Goal: Task Accomplishment & Management: Use online tool/utility

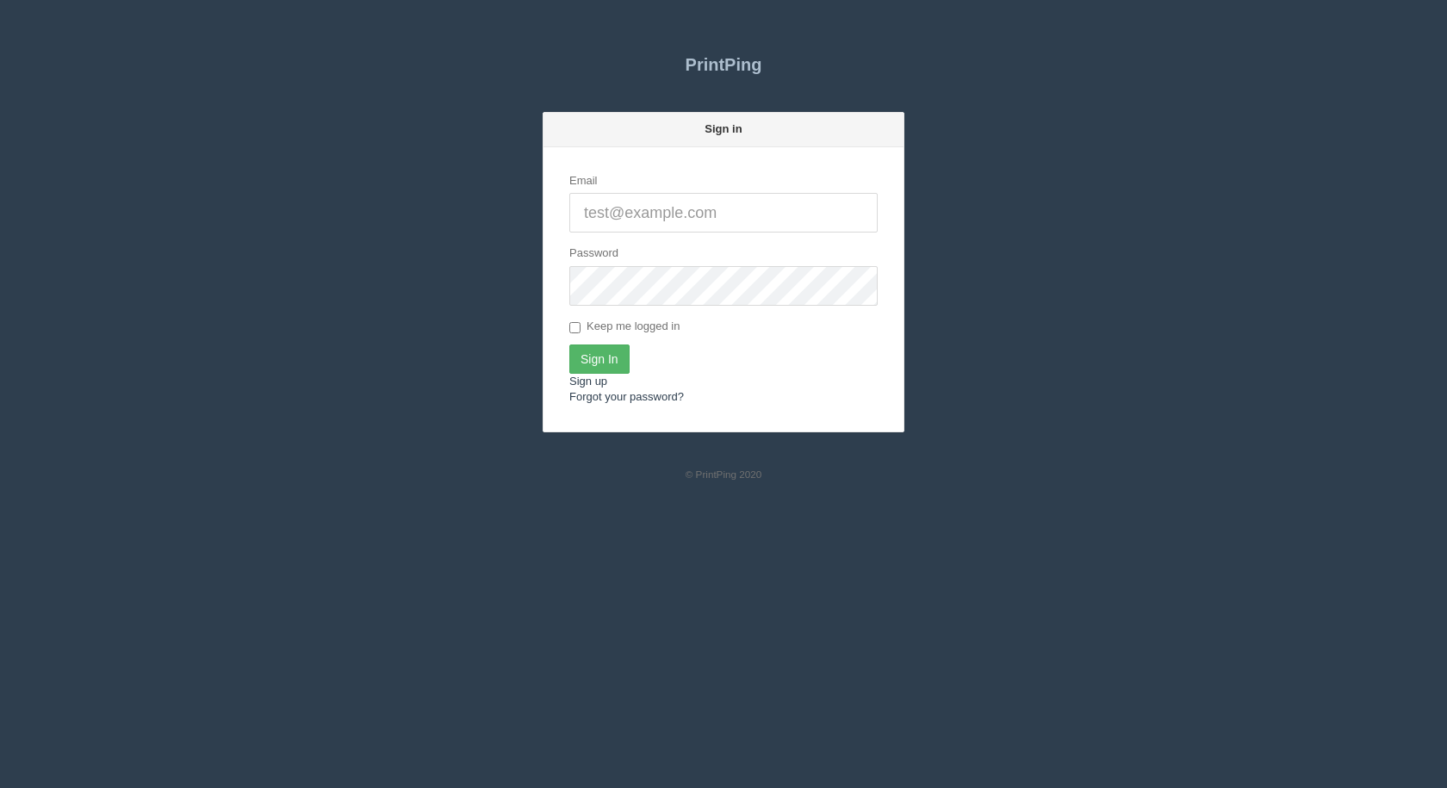
type input "[EMAIL_ADDRESS][DOMAIN_NAME]"
click at [604, 359] on input "Sign In" at bounding box center [599, 359] width 60 height 29
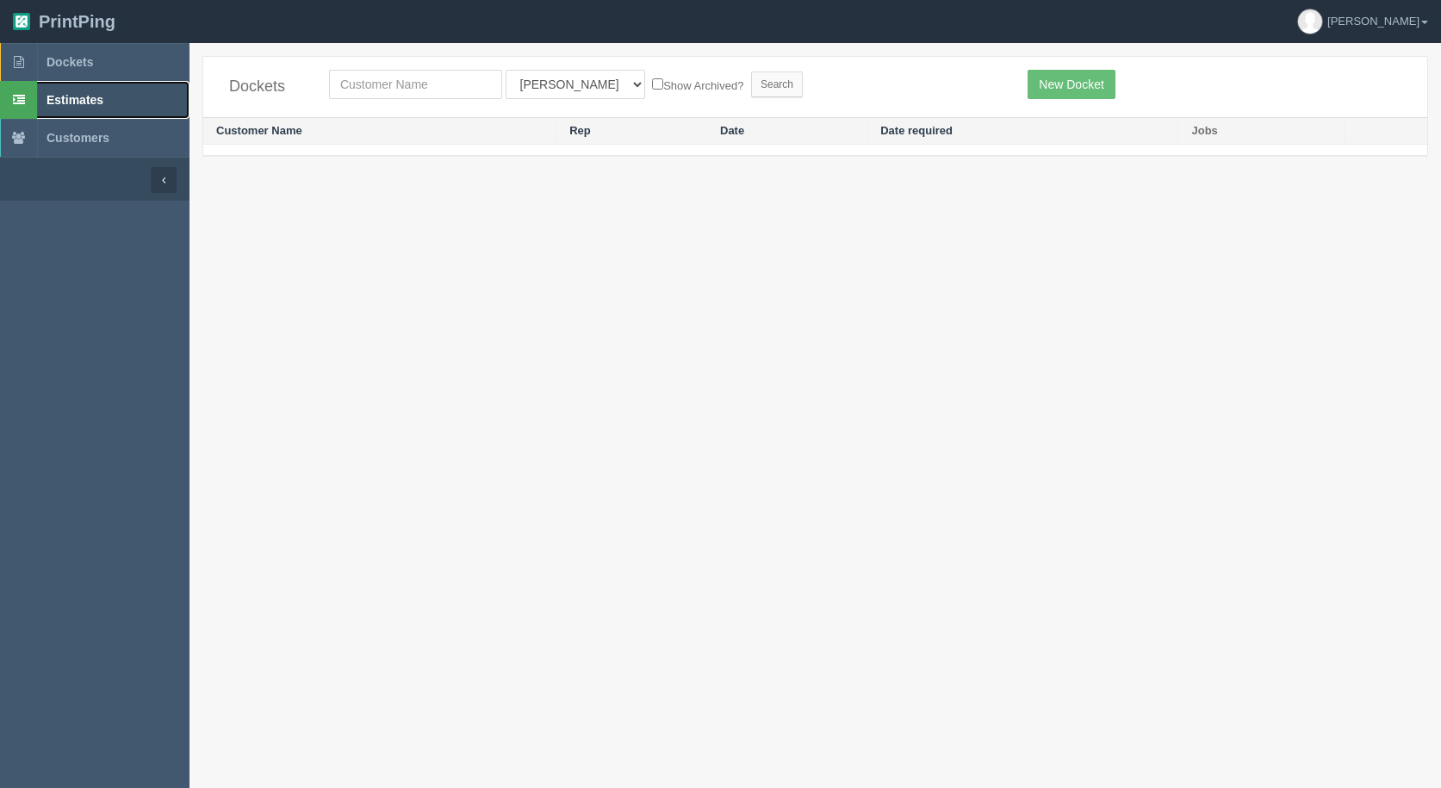
click at [93, 93] on span "Estimates" at bounding box center [75, 100] width 57 height 14
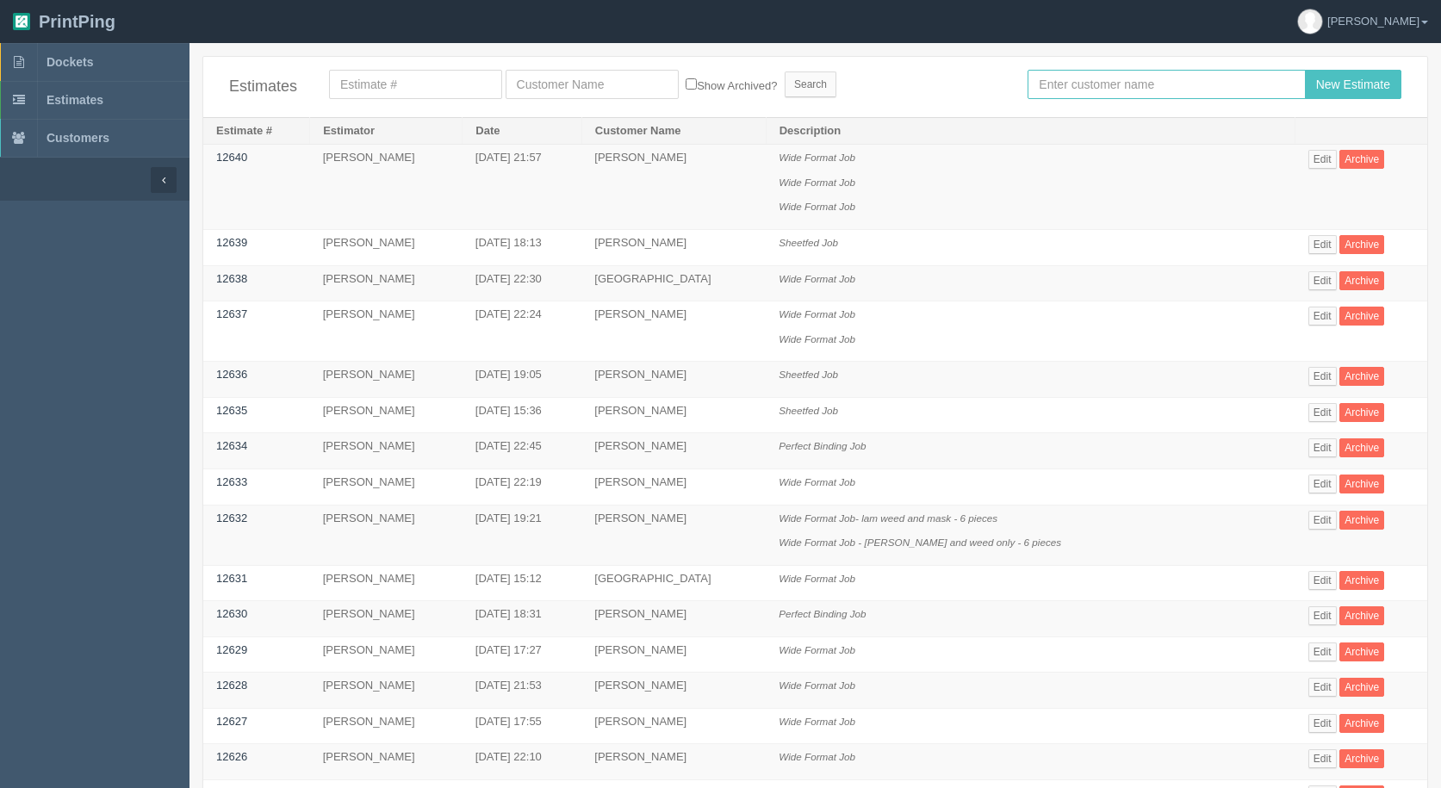
drag, startPoint x: 0, startPoint y: 0, endPoint x: 1064, endPoint y: 88, distance: 1067.4
click at [1072, 90] on input "text" at bounding box center [1166, 84] width 277 height 29
type input "arif"
click at [1305, 70] on input "New Estimate" at bounding box center [1353, 84] width 96 height 29
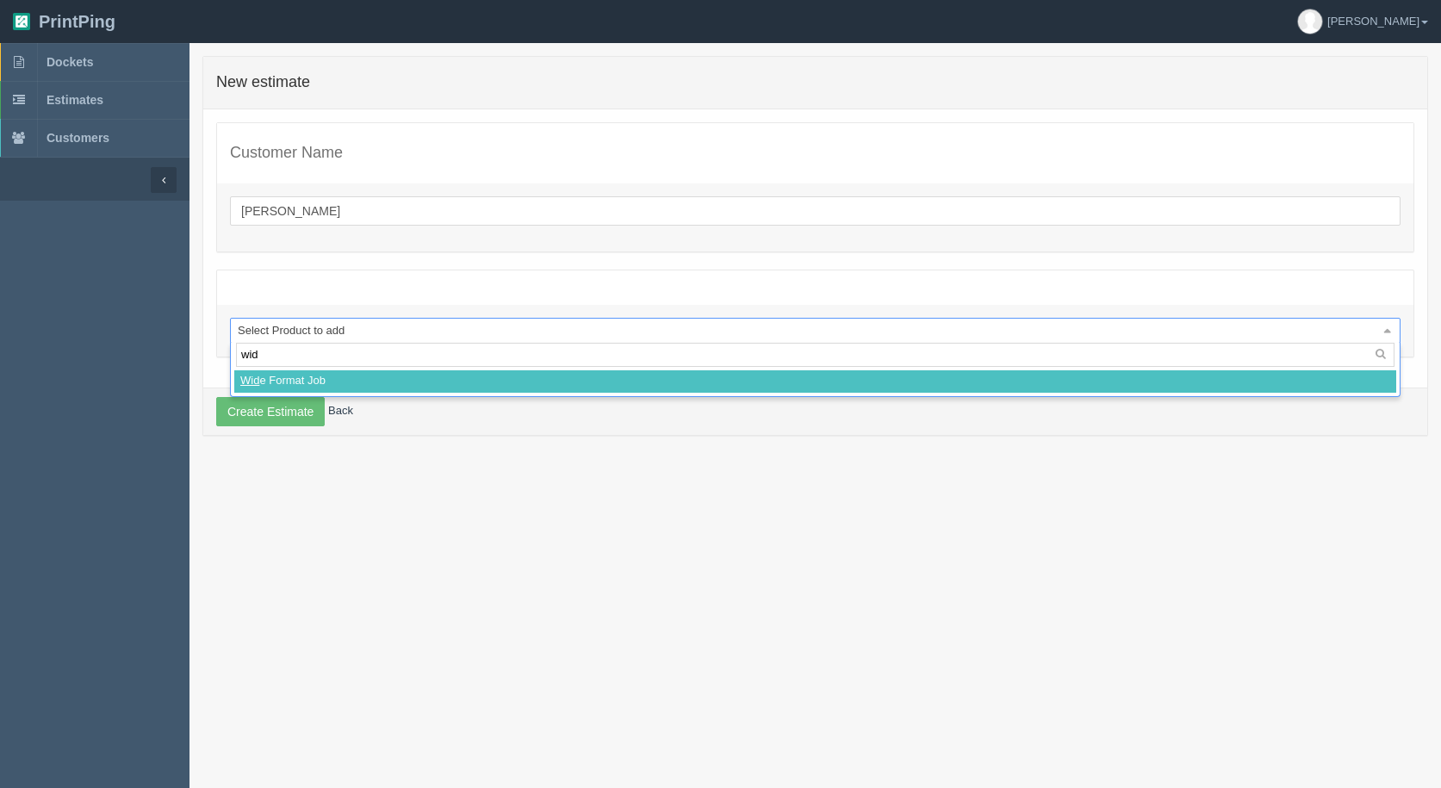
type input "wide"
select select
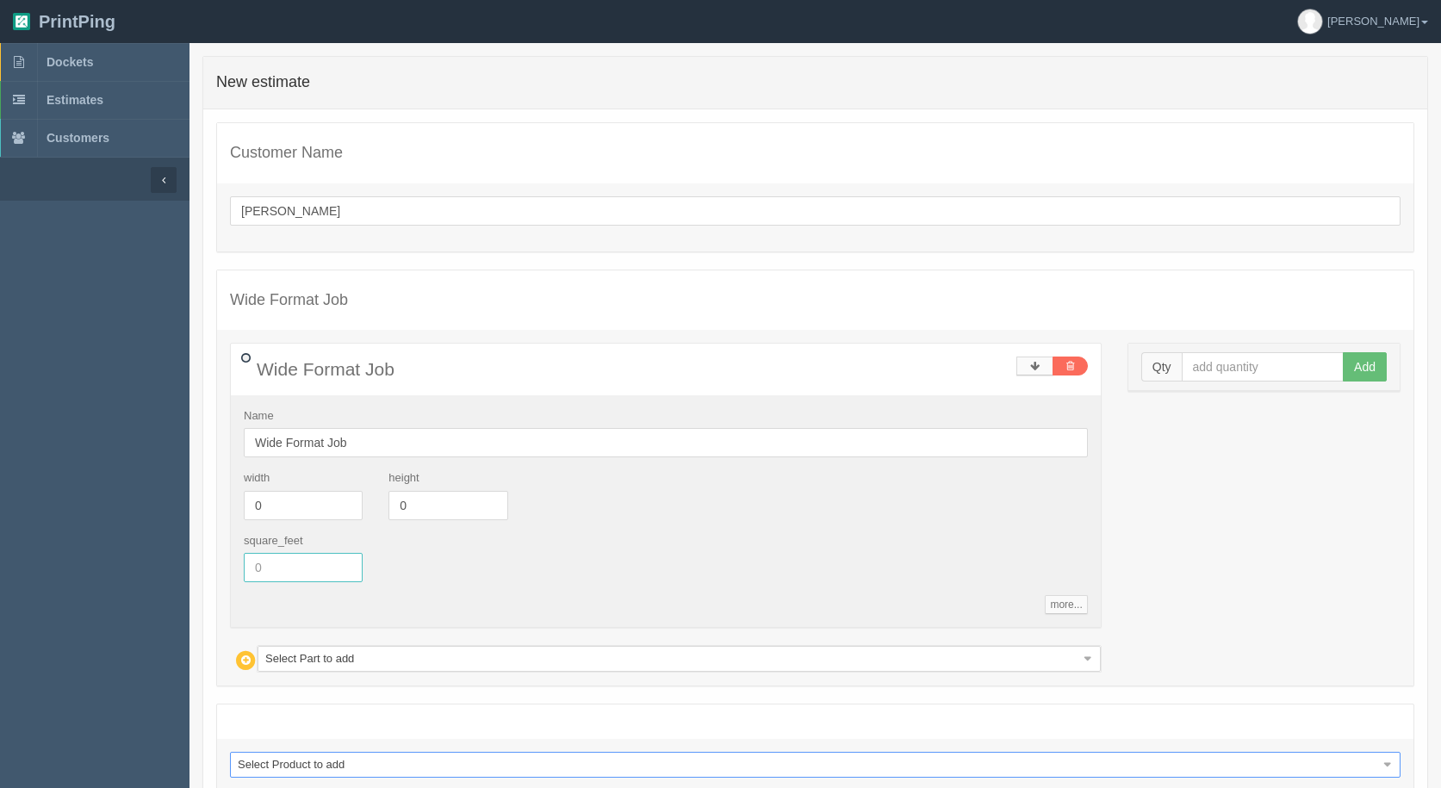
drag, startPoint x: 297, startPoint y: 572, endPoint x: 290, endPoint y: 531, distance: 41.9
click at [290, 543] on div "square_feet" at bounding box center [303, 558] width 145 height 50
type input "196.57"
click at [1213, 363] on input "text" at bounding box center [1263, 366] width 163 height 29
type input "1"
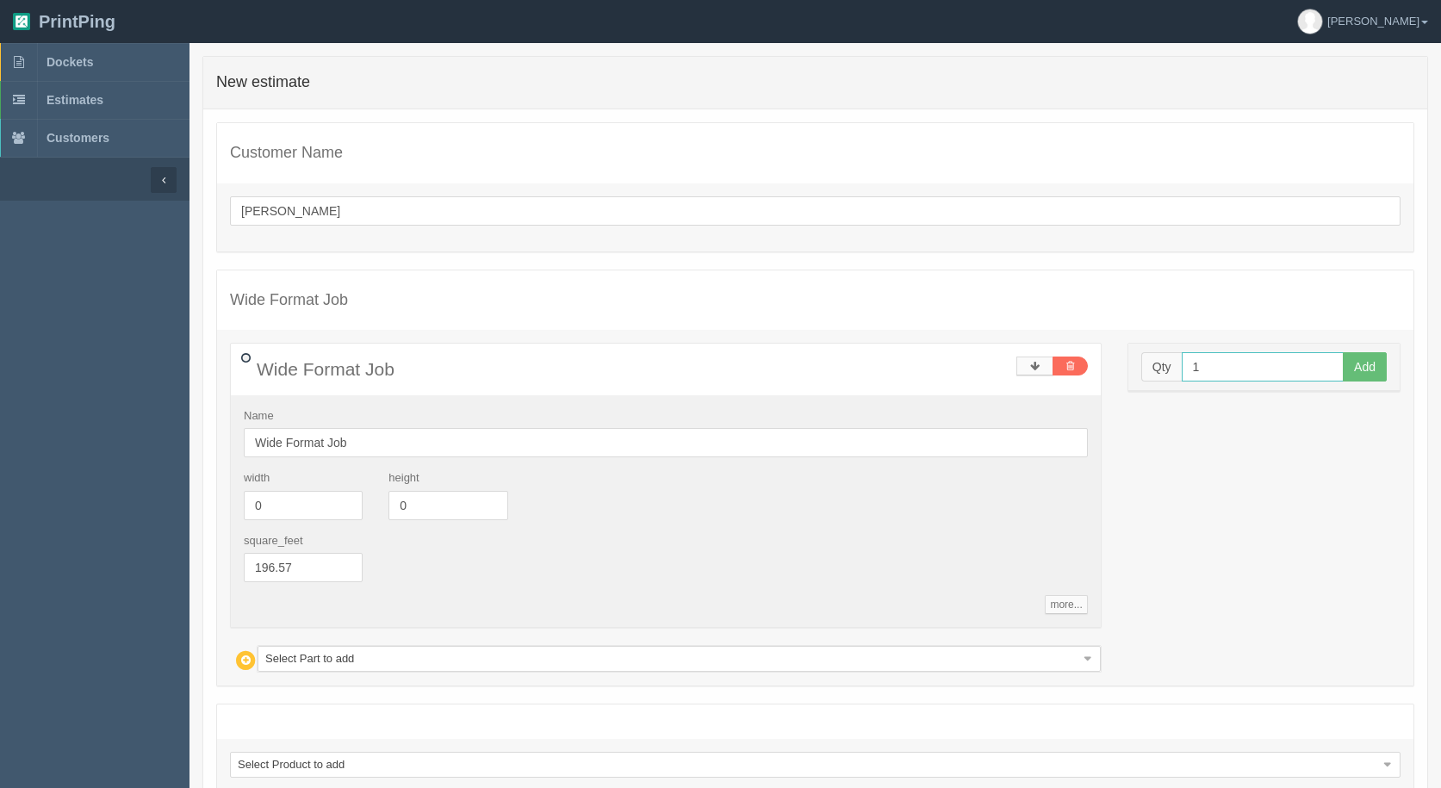
click at [1343, 352] on button "Add" at bounding box center [1365, 366] width 44 height 29
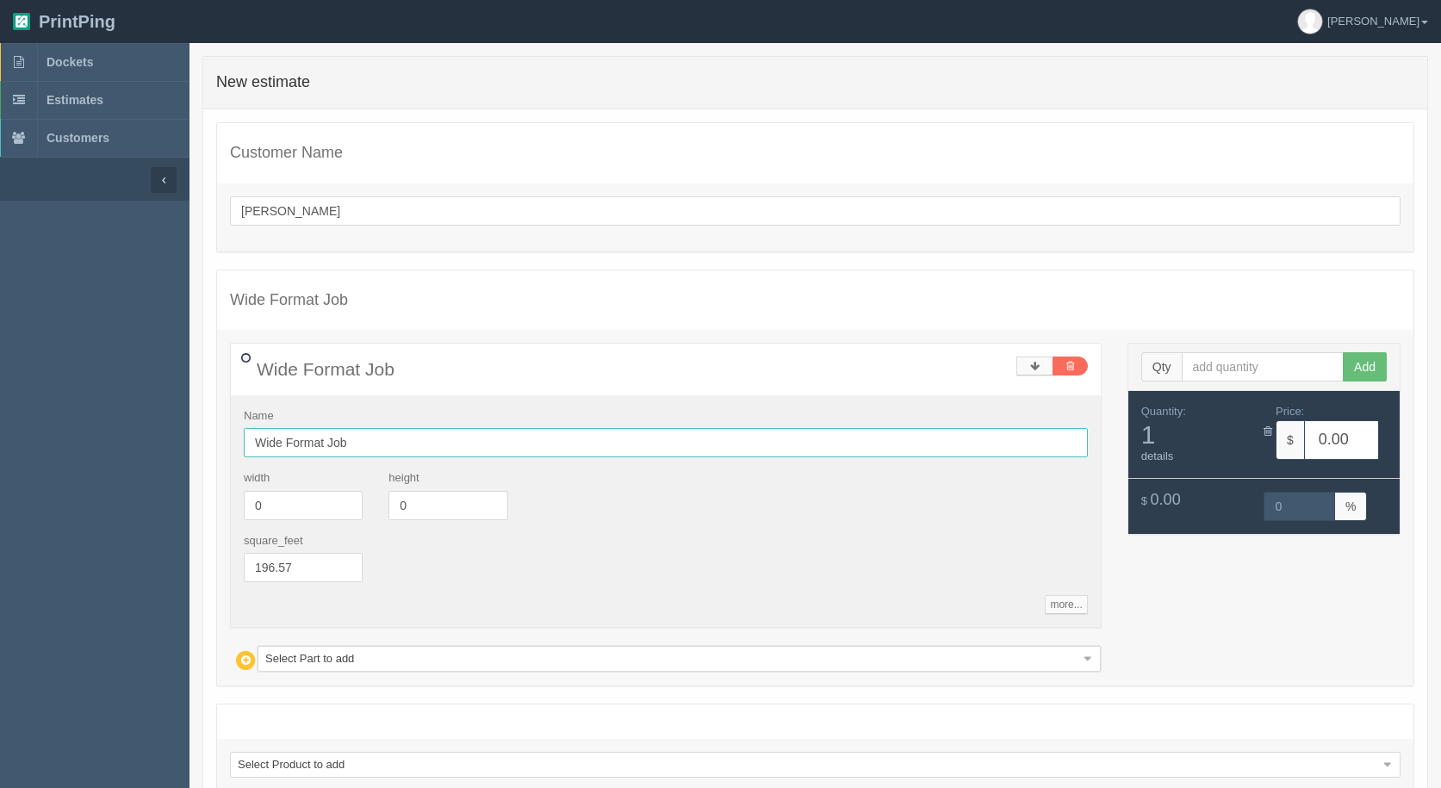
click at [450, 438] on input "Wide Format Job" at bounding box center [666, 442] width 844 height 29
type input "Wide Format Job- 8 pieces"
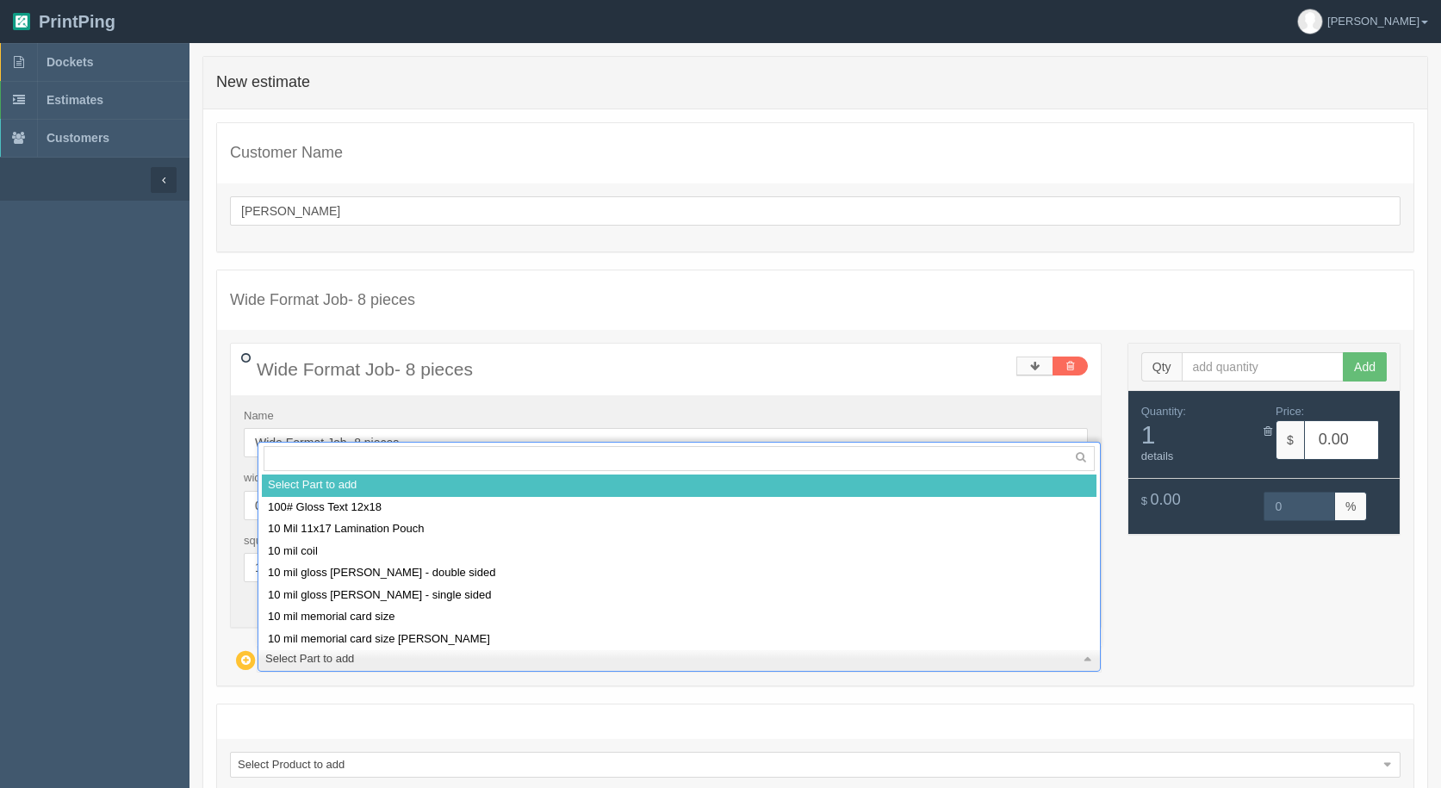
drag, startPoint x: 305, startPoint y: 656, endPoint x: 294, endPoint y: 624, distance: 34.6
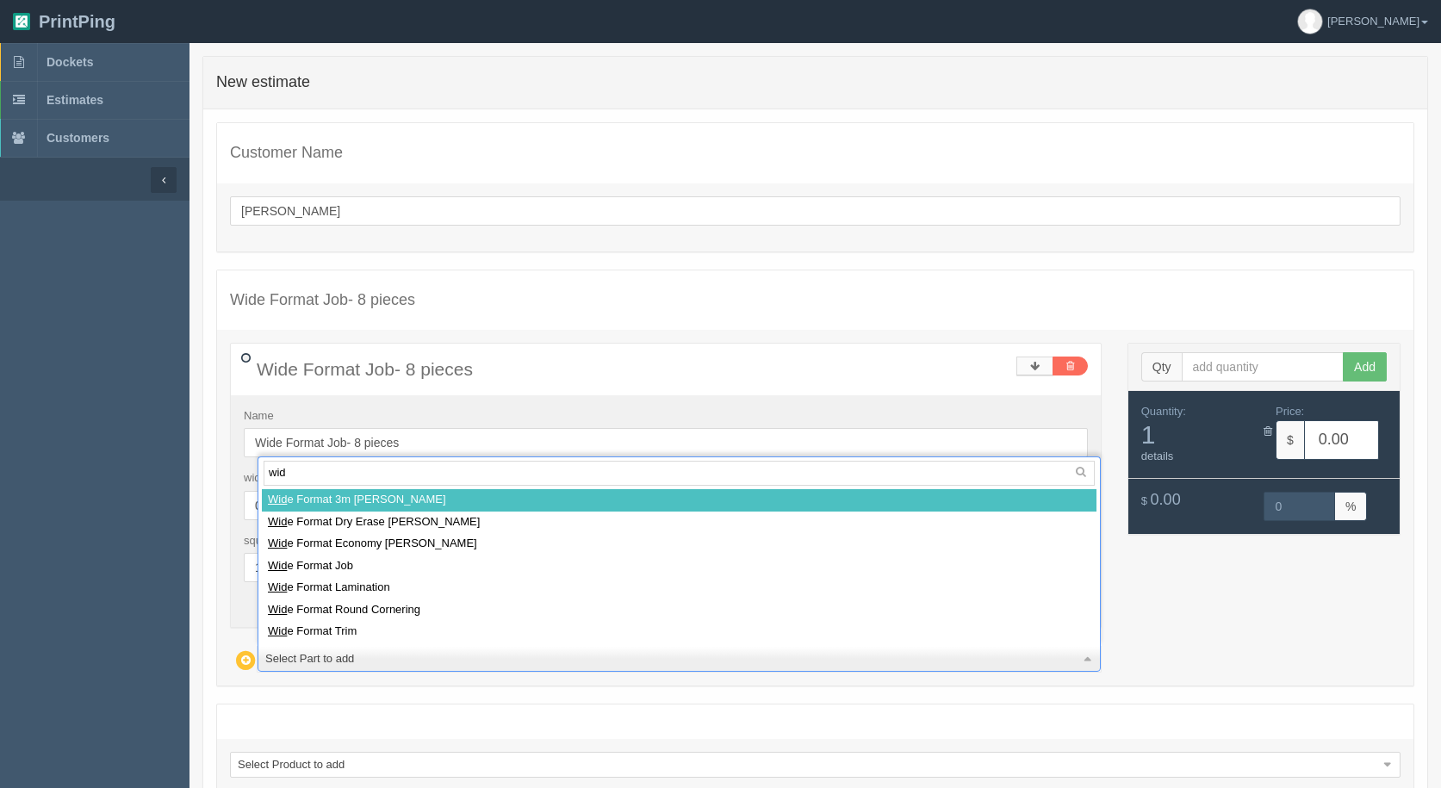
type input "wide"
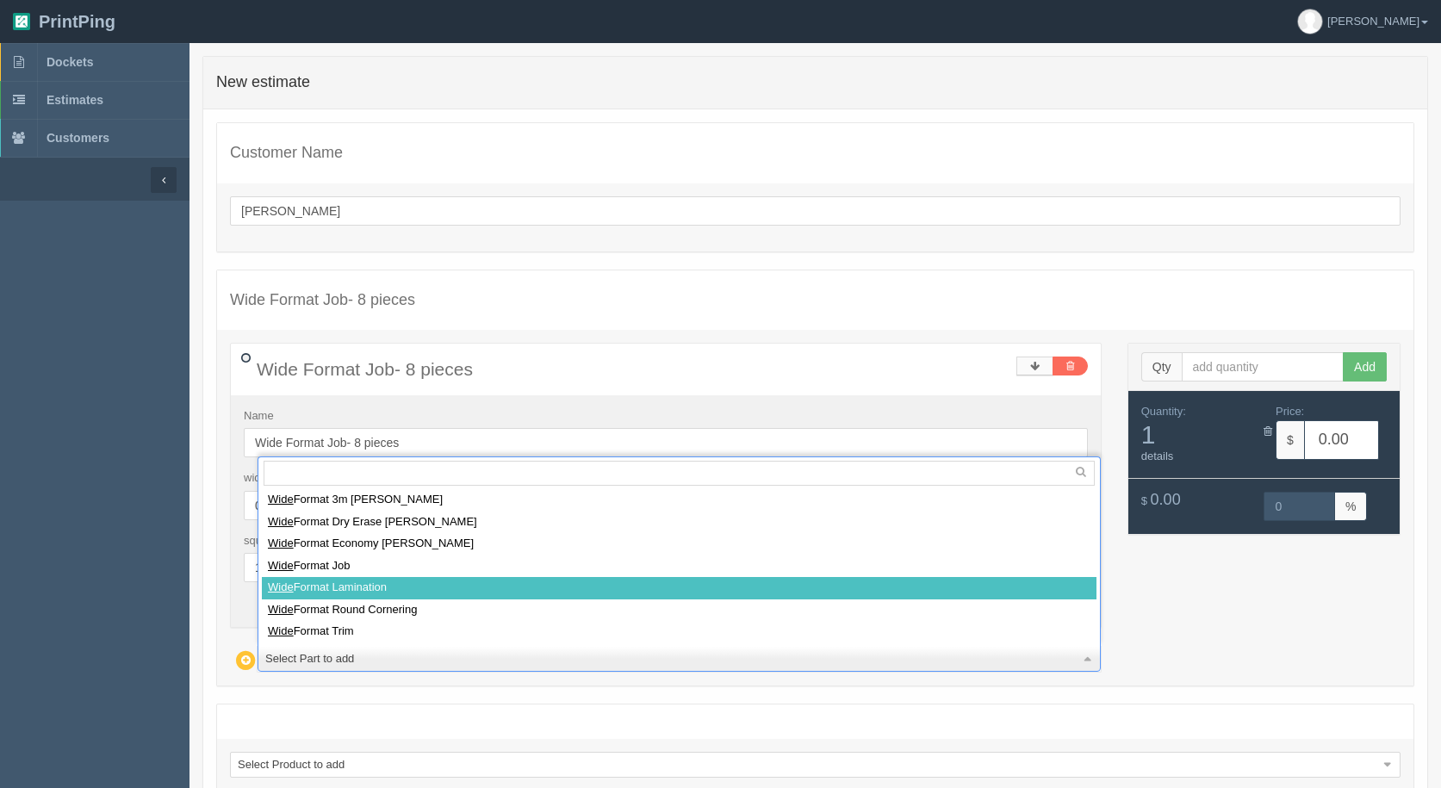
select select
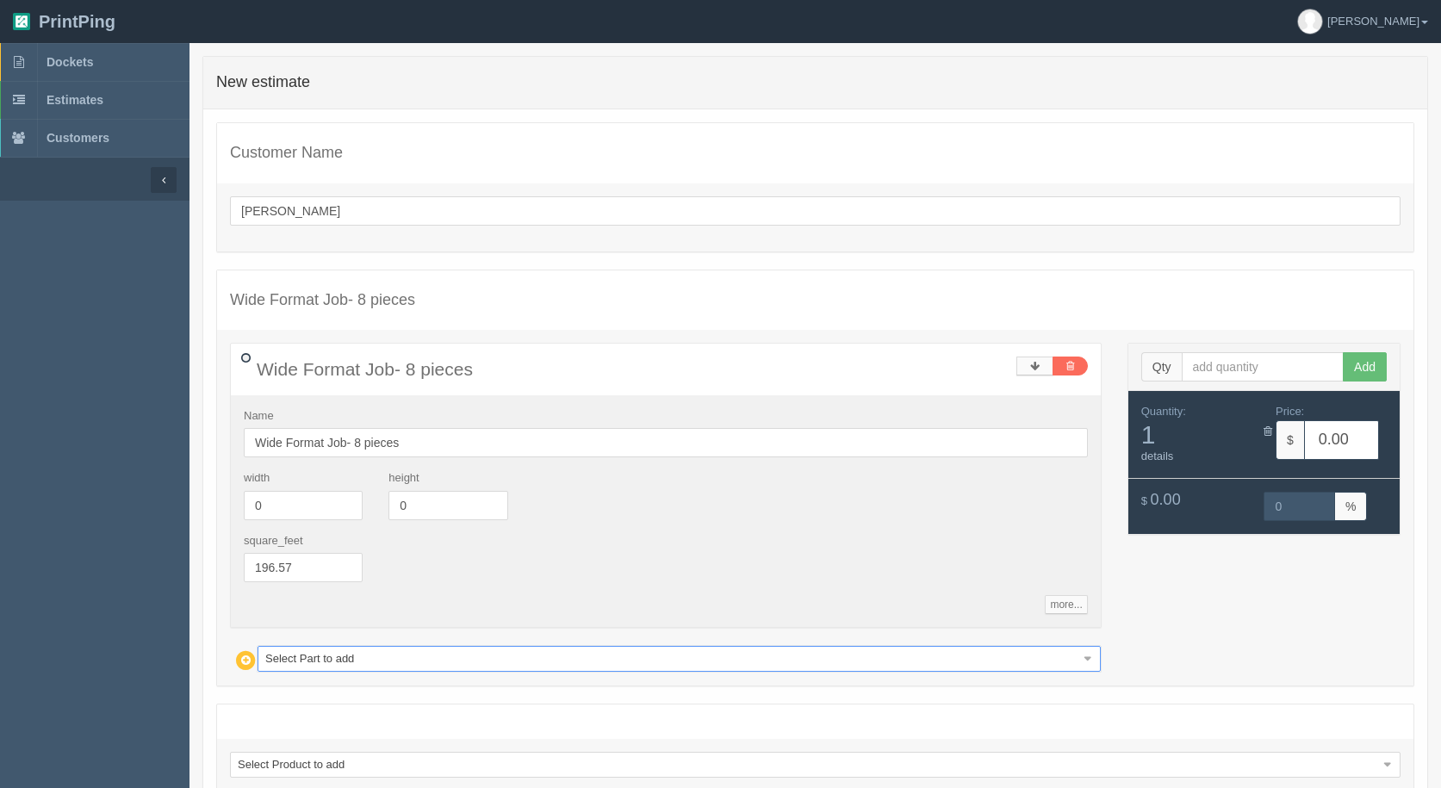
type input "368.18"
type input "15.00"
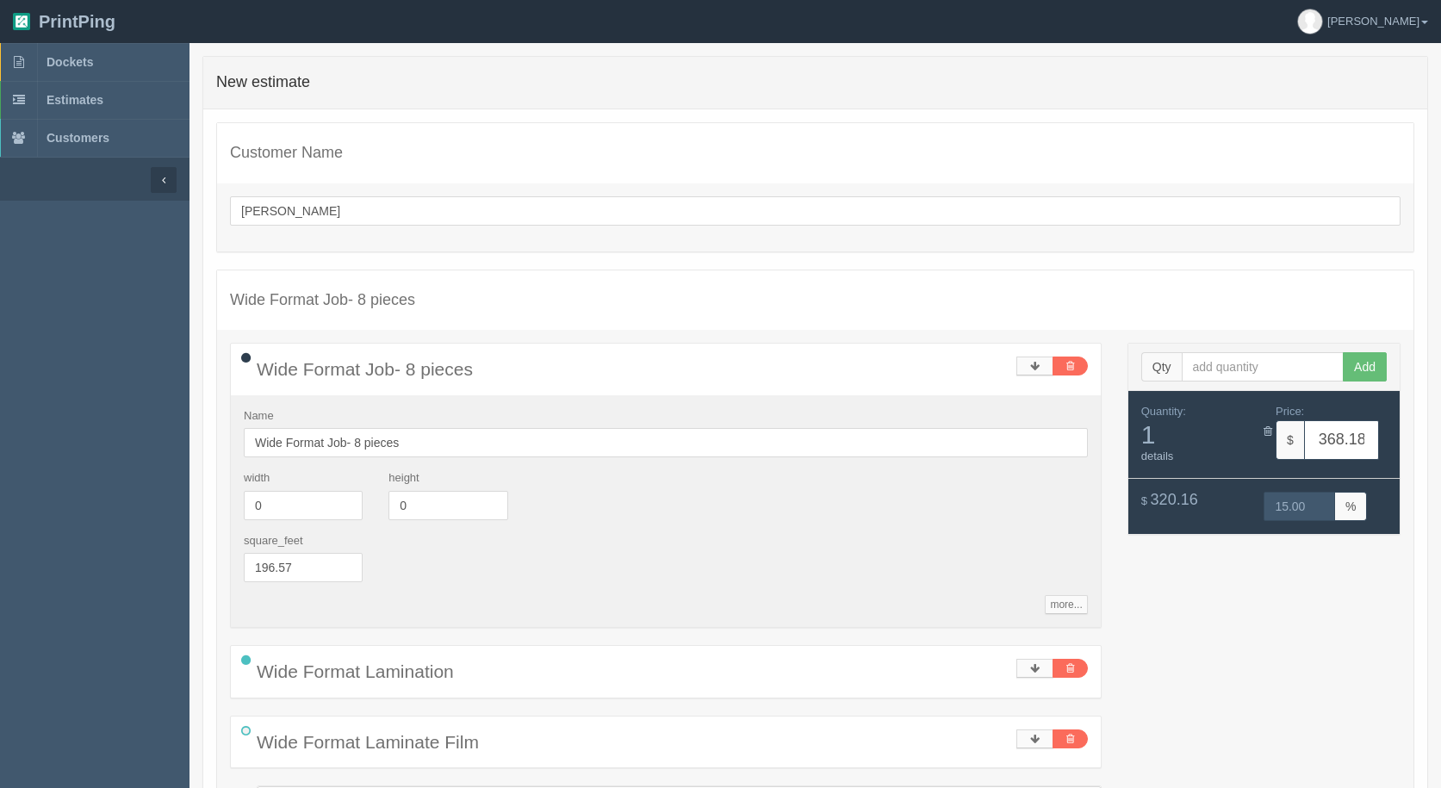
type input "w"
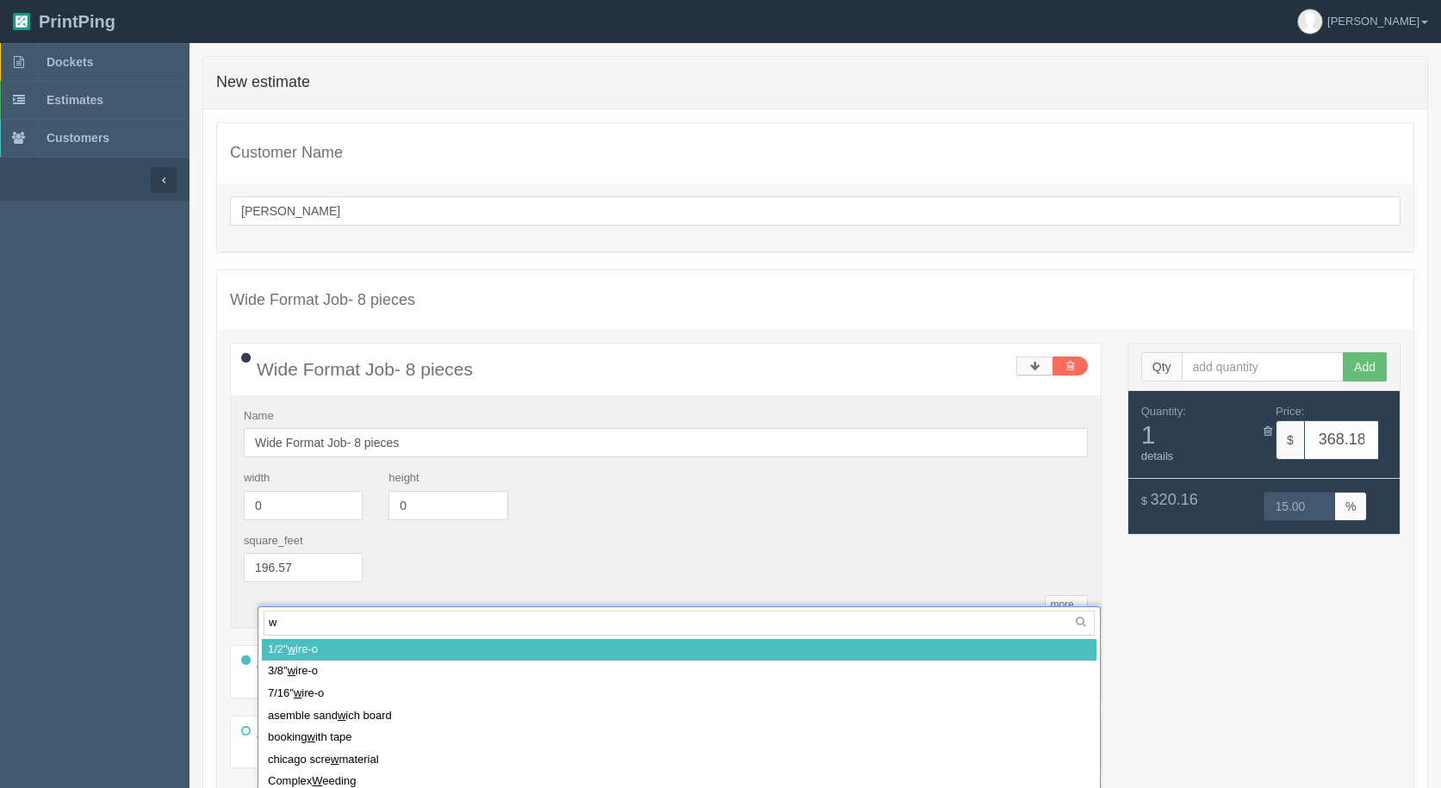
scroll to position [20, 0]
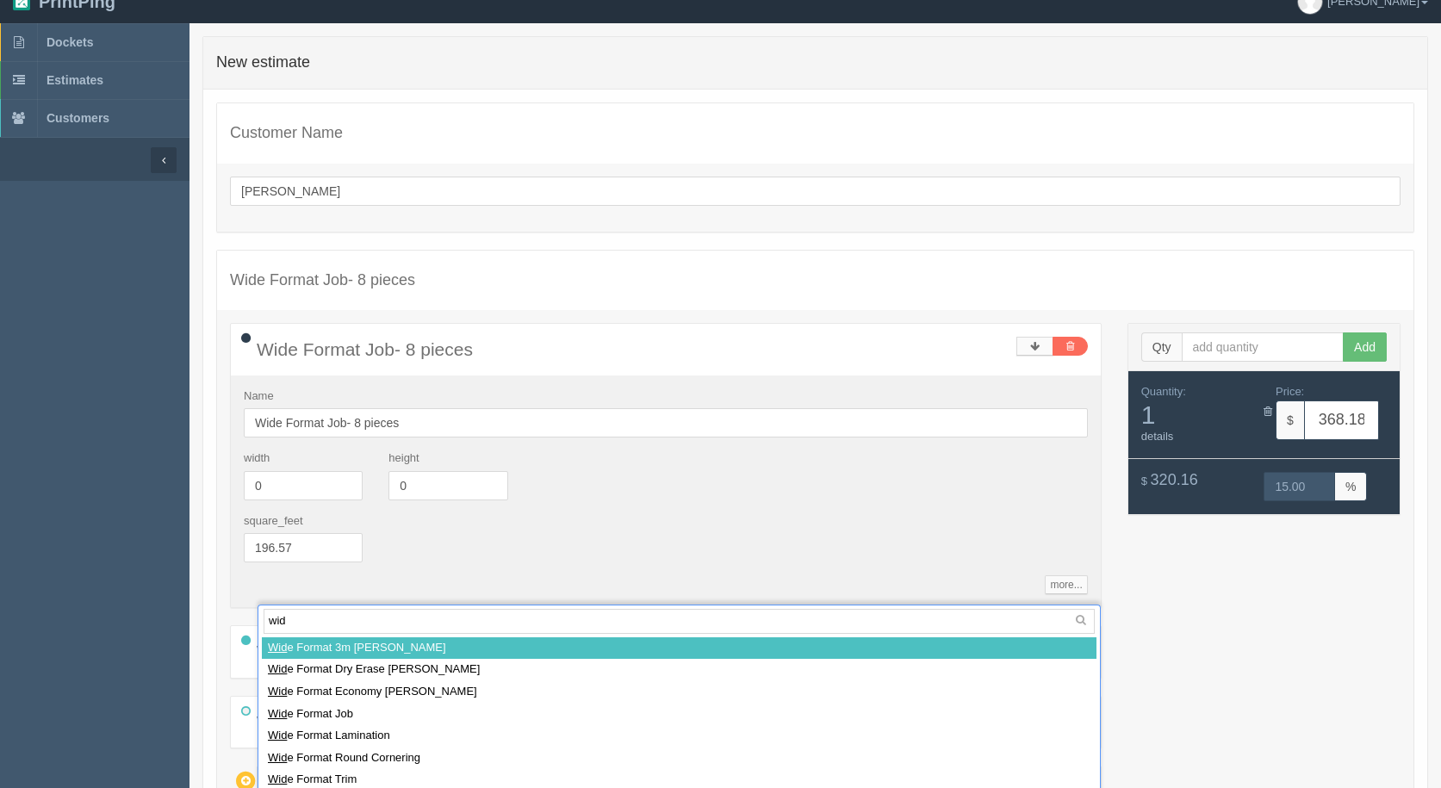
type input "wide"
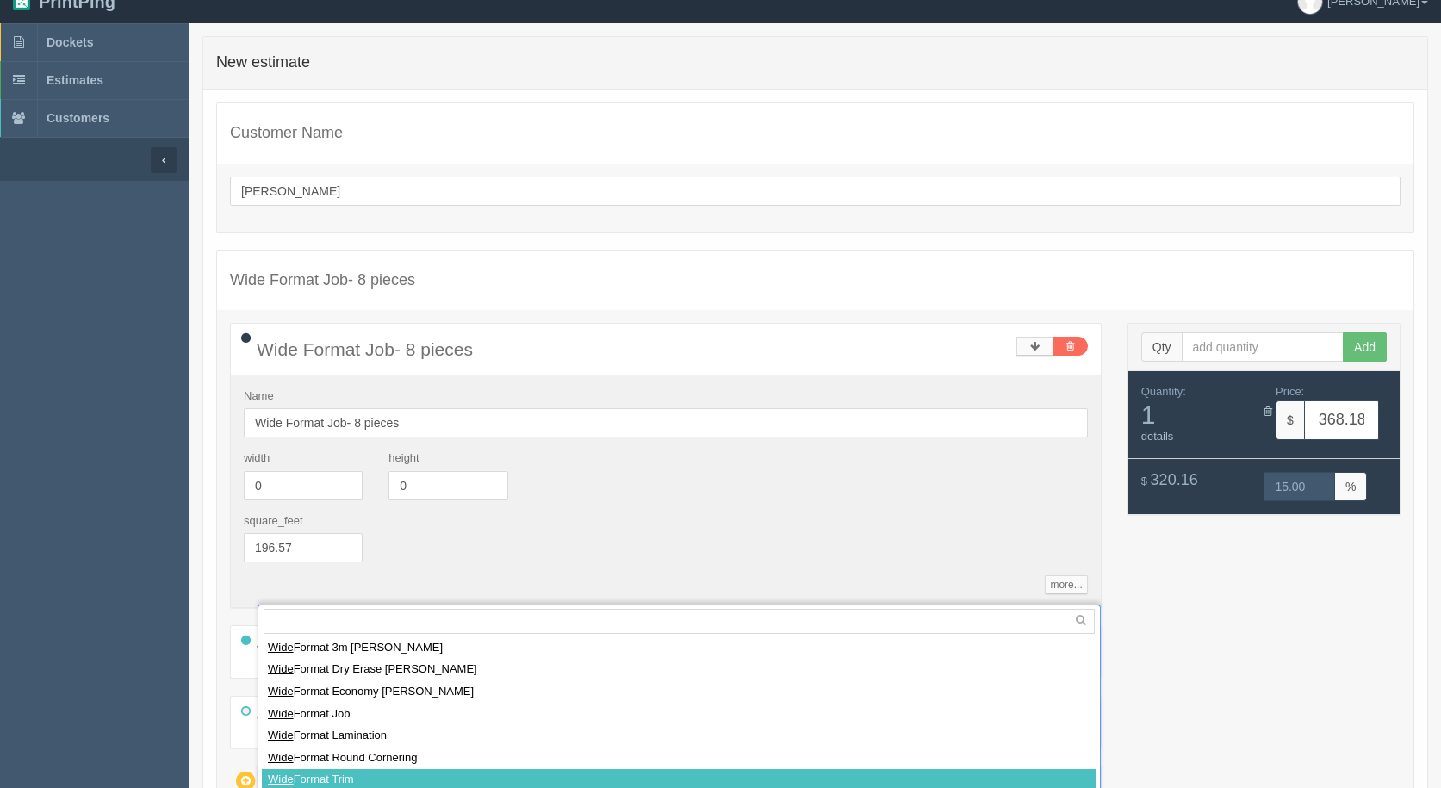
select select
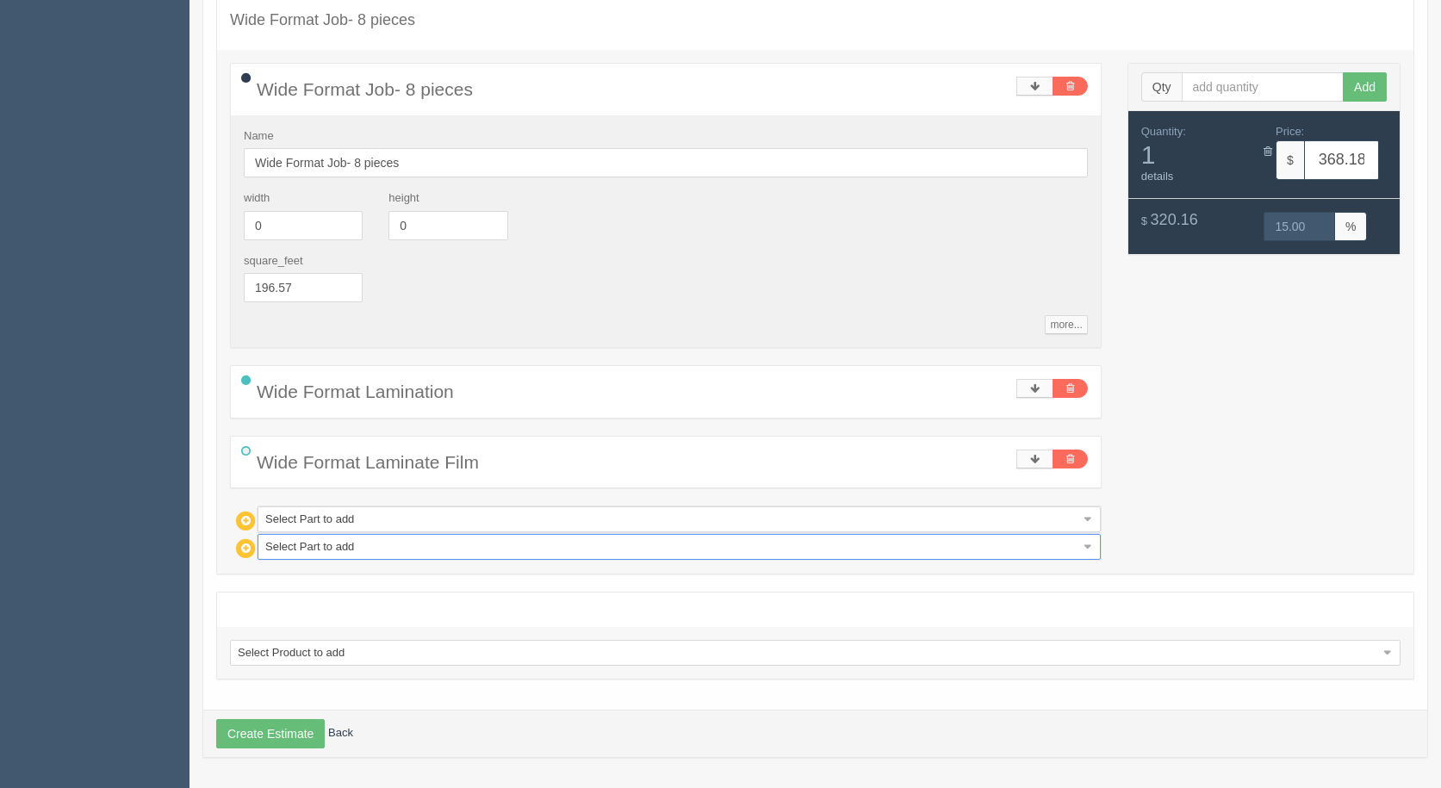
type input "466.14"
type input "15.00"
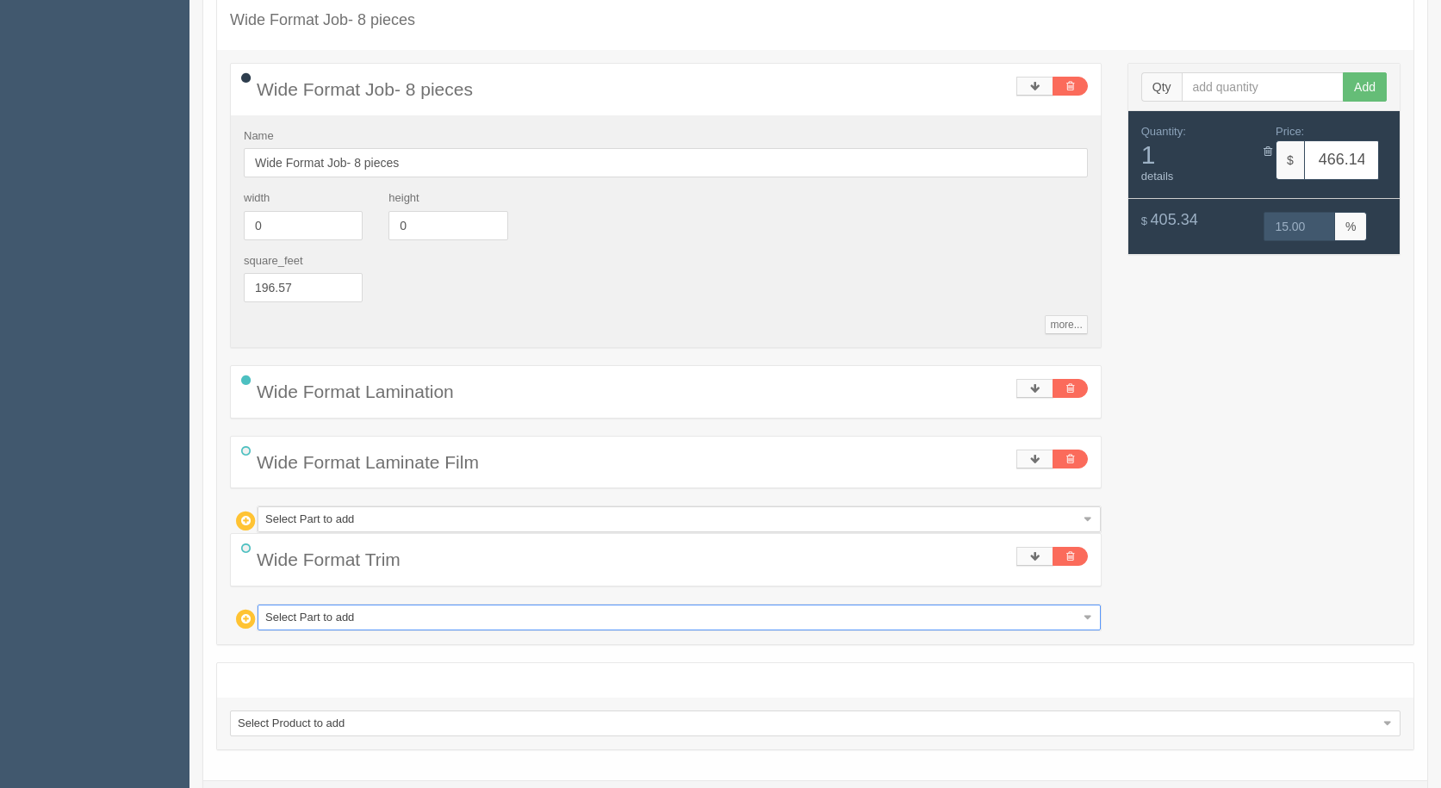
scroll to position [351, 0]
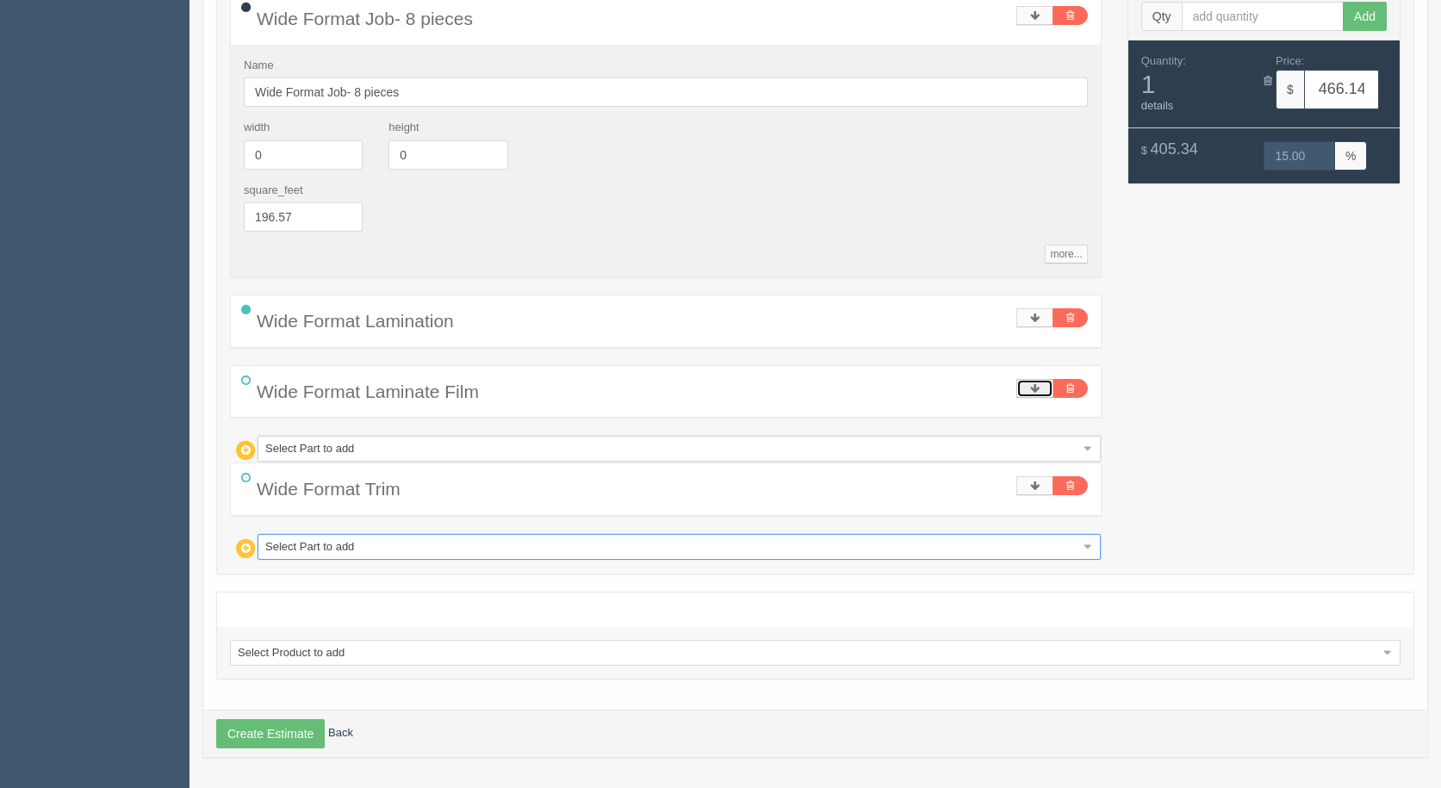
click at [1039, 390] on link at bounding box center [1034, 388] width 37 height 19
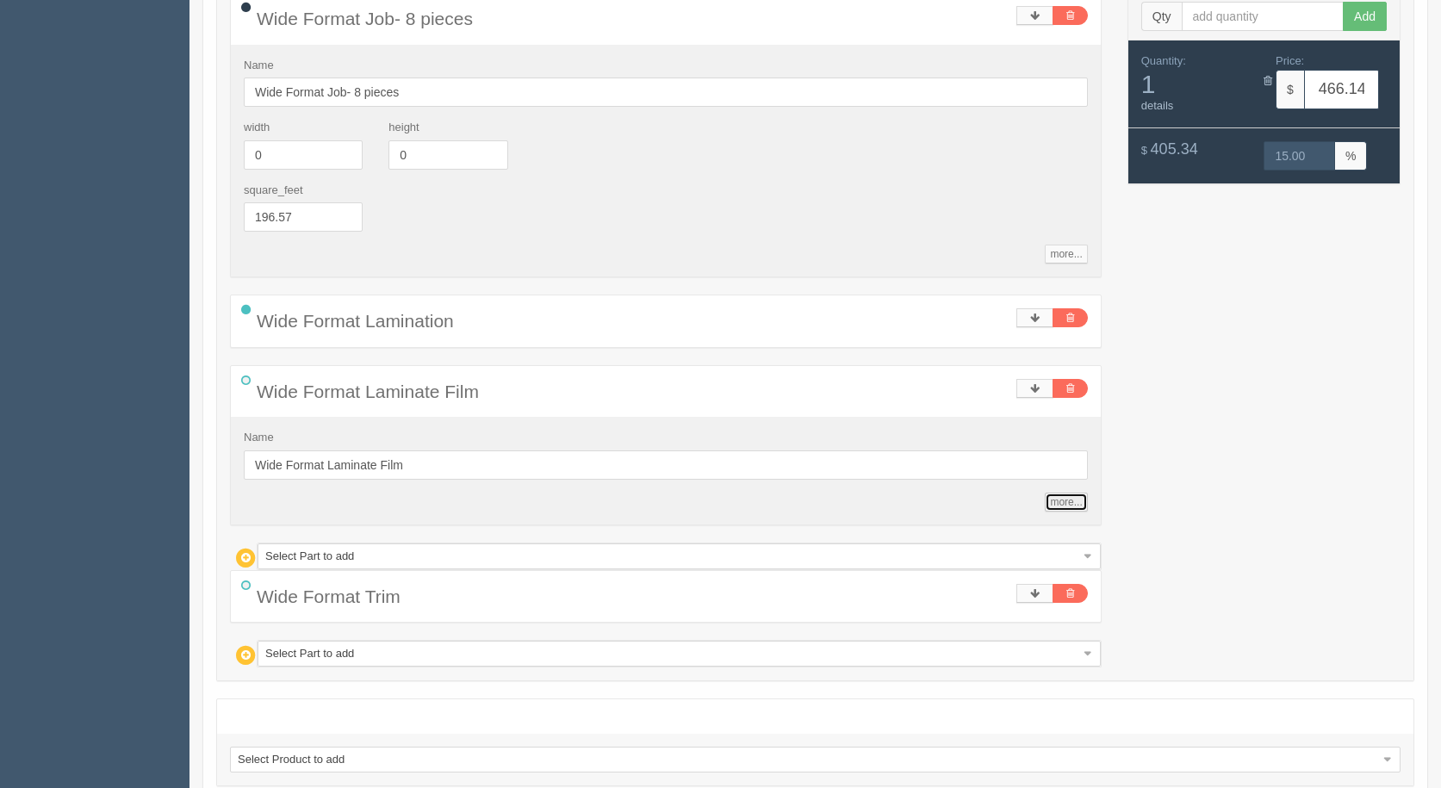
click at [1066, 494] on link "more..." at bounding box center [1066, 502] width 42 height 19
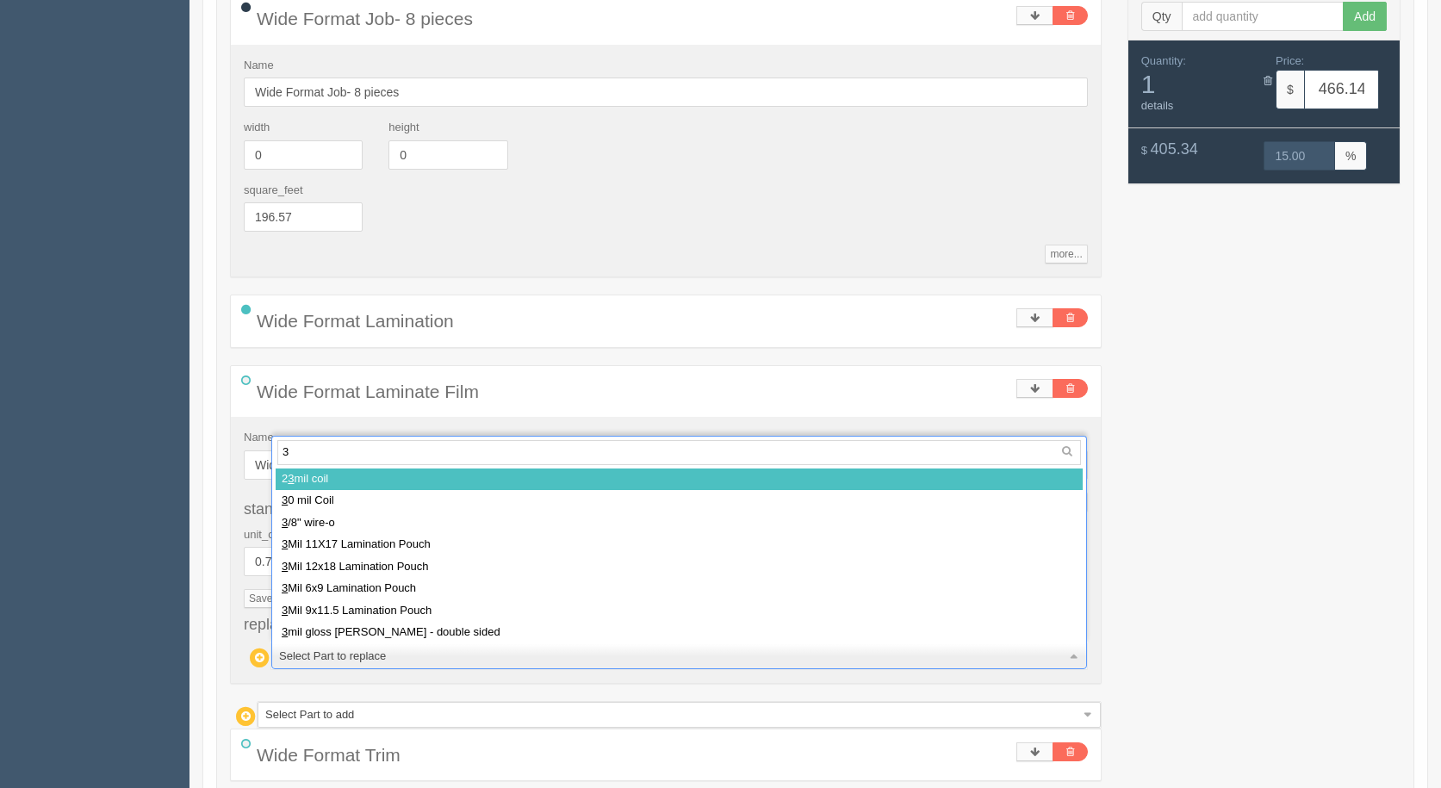
type input "3m"
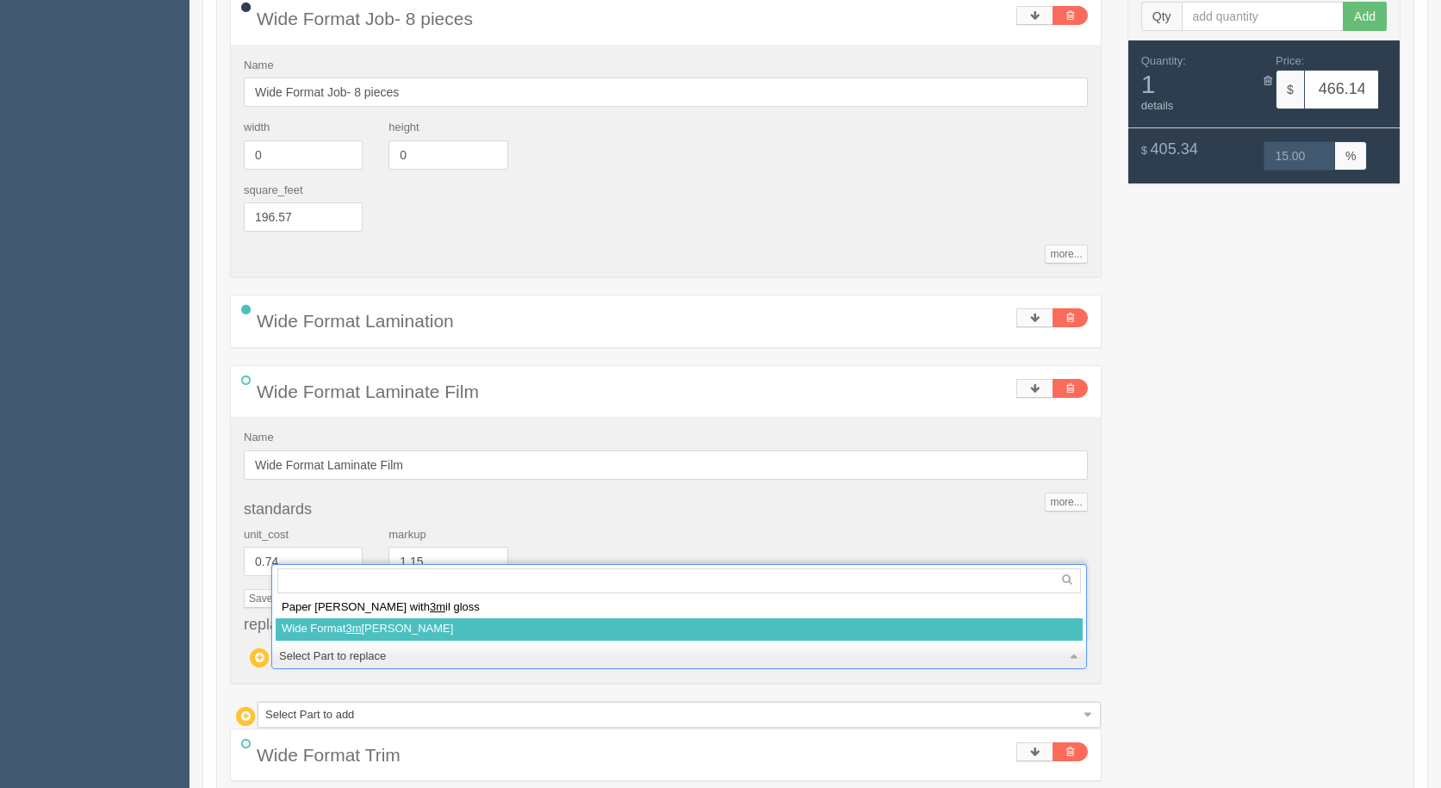
select select
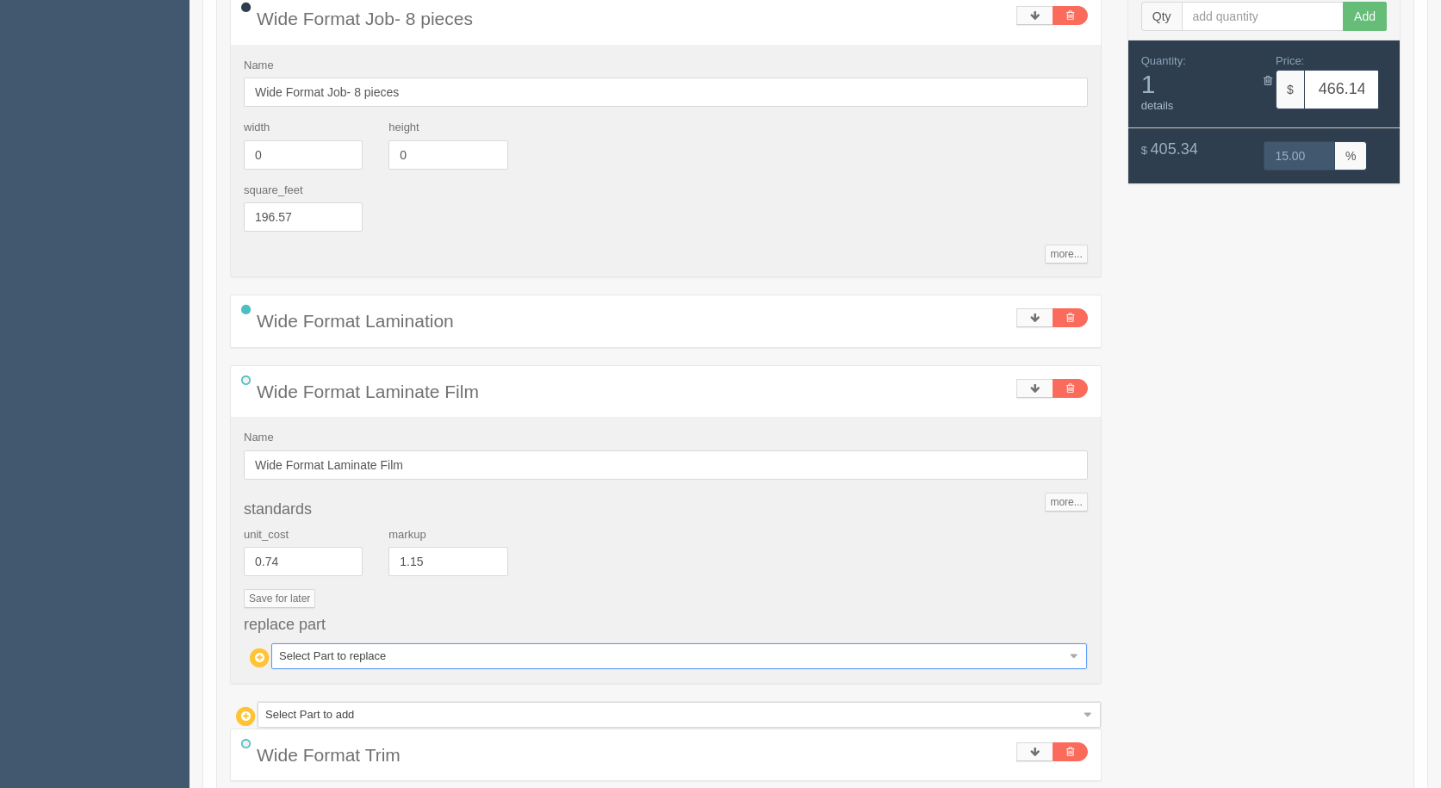
type input "556.56"
type input "15.00"
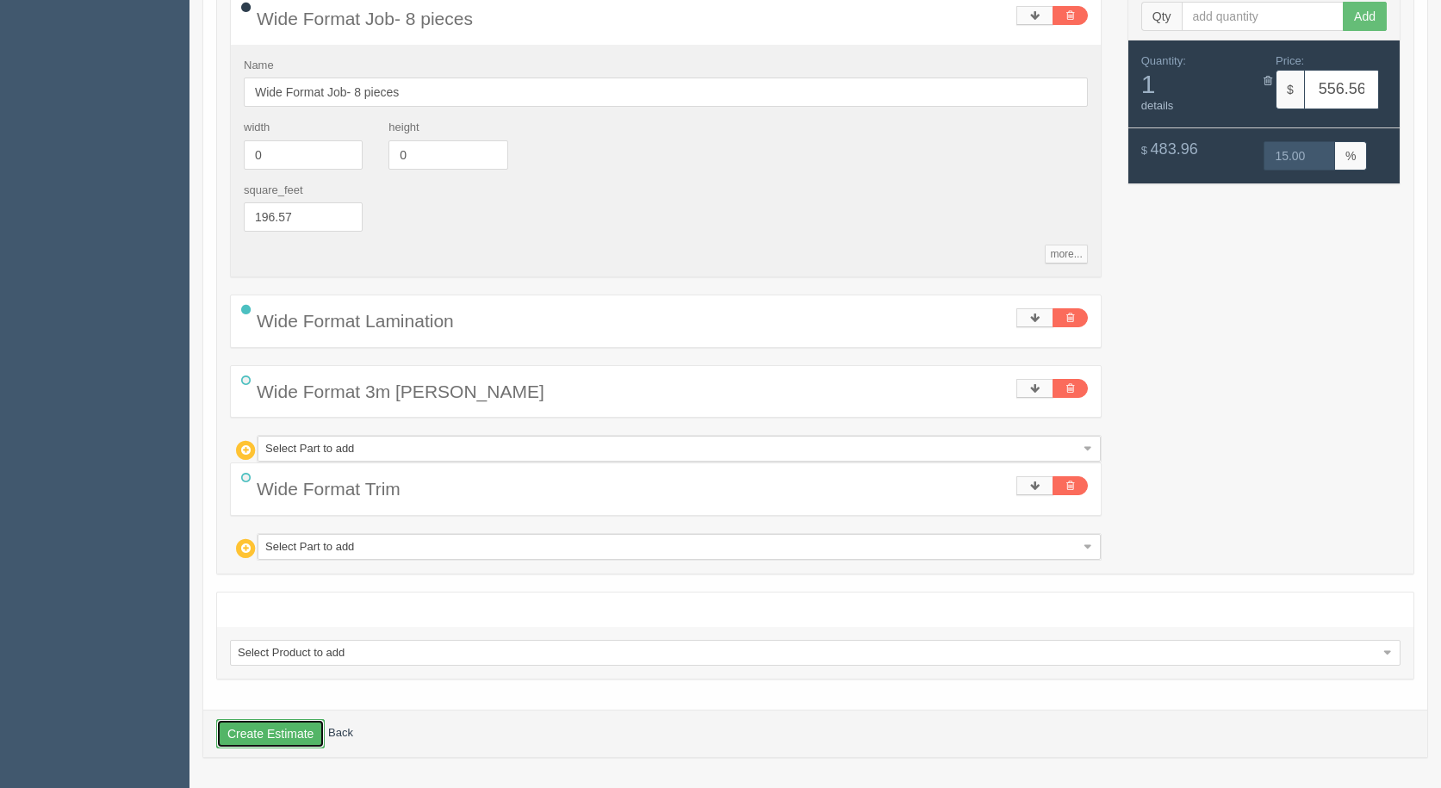
click at [257, 730] on button "Create Estimate" at bounding box center [270, 733] width 109 height 29
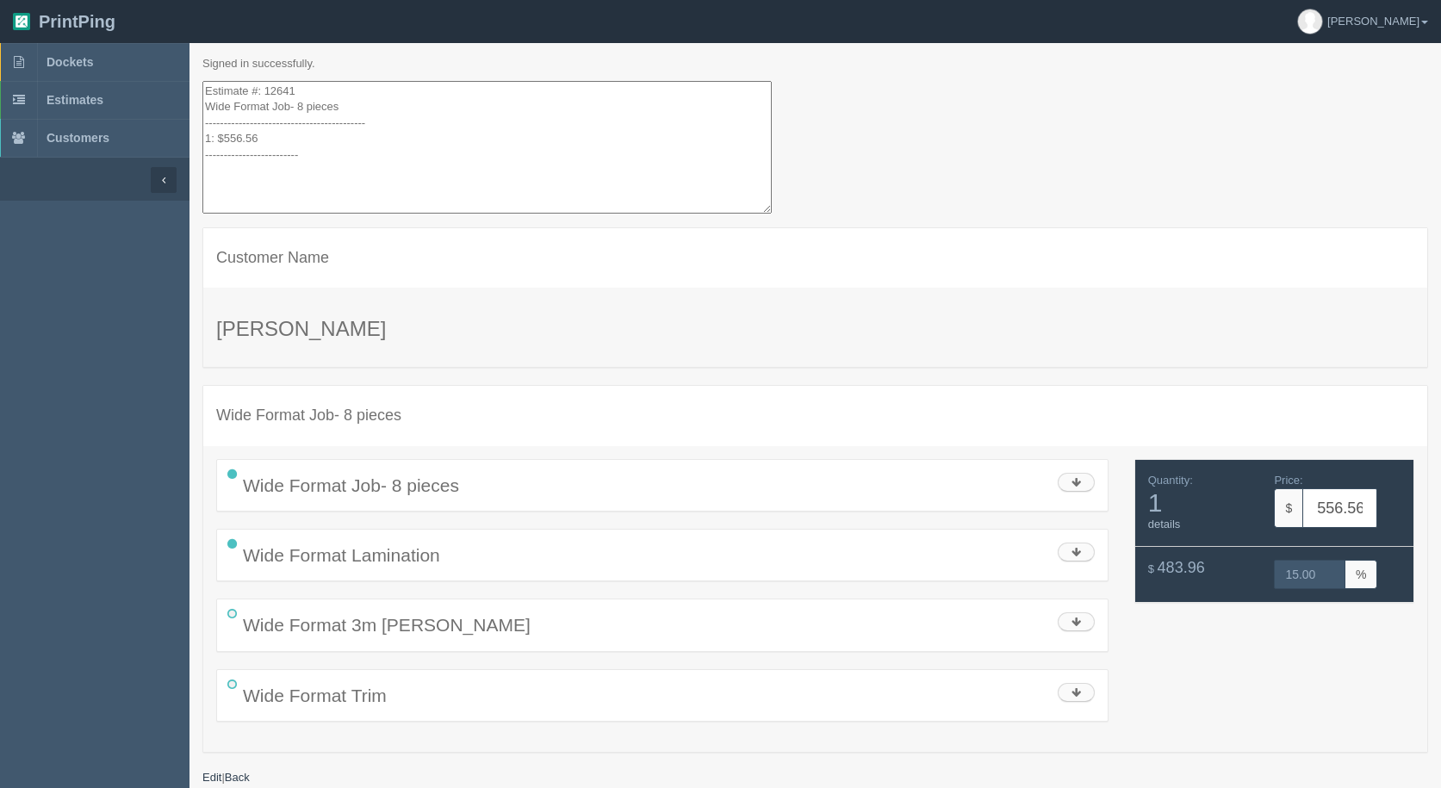
drag, startPoint x: 339, startPoint y: 171, endPoint x: 177, endPoint y: -49, distance: 272.4
click at [177, 0] on html "PrintPing [PERSON_NAME] Administration Edit account ( [EMAIL_ADDRESS][DOMAIN_NA…" at bounding box center [720, 415] width 1441 height 831
